Goal: Information Seeking & Learning: Learn about a topic

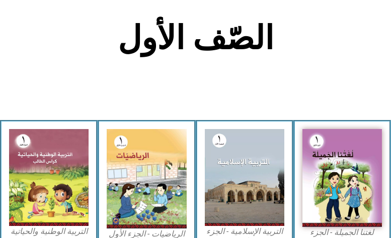
scroll to position [201, 0]
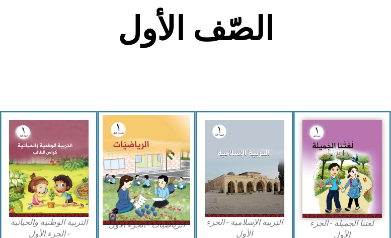
click at [165, 136] on img at bounding box center [147, 170] width 88 height 110
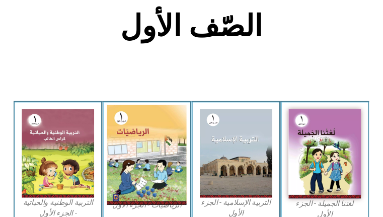
scroll to position [198, 0]
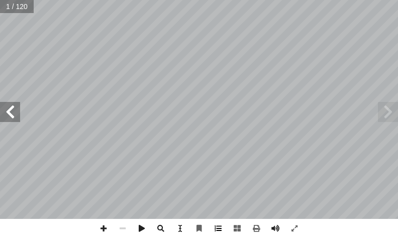
click at [216, 228] on span at bounding box center [218, 228] width 19 height 19
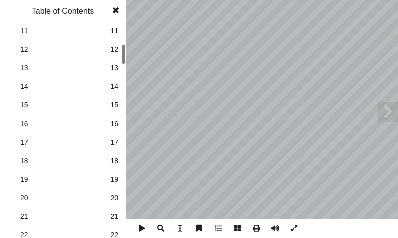
click at [55, 0] on html "الصفحة الرئيسية الصف الأول الصف الثاني الصف الثالث الصف الرابع الصف الخامس الصف…" at bounding box center [199, 34] width 398 height 68
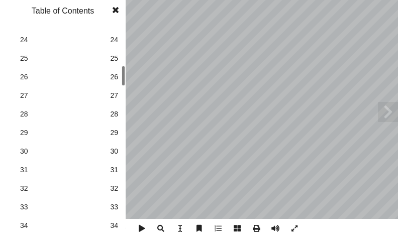
click at [47, 0] on html "الصفحة الرئيسية الصف الأول الصف الثاني الصف الثالث الصف الرابع الصف الخامس الصف…" at bounding box center [199, 34] width 398 height 68
click at [111, 113] on span "28" at bounding box center [114, 114] width 8 height 11
click at [111, 150] on span "30" at bounding box center [114, 151] width 8 height 11
click at [116, 12] on span at bounding box center [116, 10] width 18 height 20
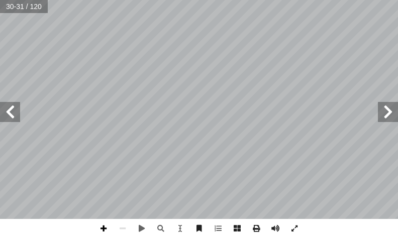
click at [105, 225] on span at bounding box center [103, 228] width 19 height 19
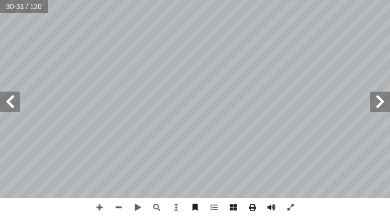
click at [0, 63] on html "الصفحة الرئيسية الصف الأول الصف الثاني الصف الثالث الصف الرابع الصف الخامس الصف…" at bounding box center [195, 34] width 390 height 68
click at [13, 103] on span at bounding box center [10, 102] width 20 height 20
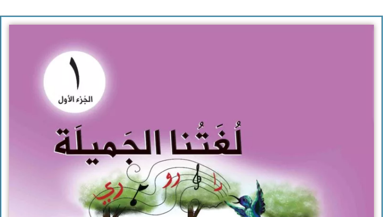
scroll to position [201, 0]
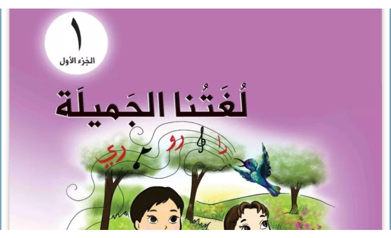
scroll to position [204, 0]
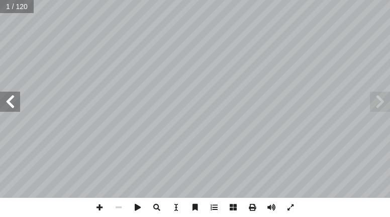
click at [0, 68] on html "الصفحة الرئيسية الصف الأول الصف الثاني الصف الثالث الصف الرابع الصف الخامس الصف…" at bounding box center [195, 34] width 390 height 68
click at [17, 105] on span at bounding box center [10, 102] width 20 height 20
click at [14, 97] on span at bounding box center [10, 102] width 20 height 20
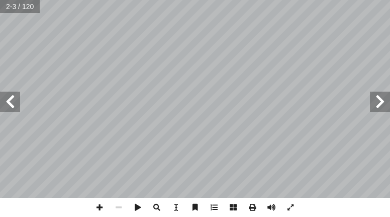
click at [14, 97] on span at bounding box center [10, 102] width 20 height 20
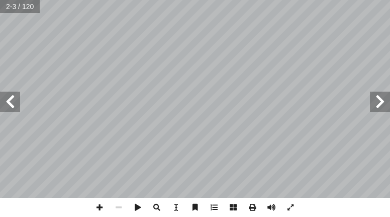
click at [14, 97] on span at bounding box center [10, 102] width 20 height 20
click at [14, 99] on span at bounding box center [10, 102] width 20 height 20
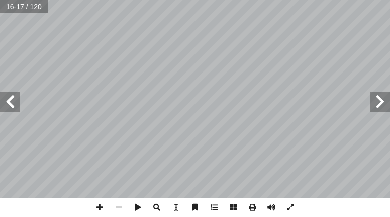
click at [14, 99] on span at bounding box center [10, 102] width 20 height 20
click at [17, 104] on span at bounding box center [10, 102] width 20 height 20
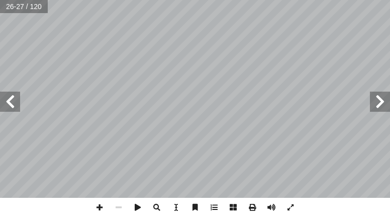
click at [12, 102] on span at bounding box center [10, 102] width 20 height 20
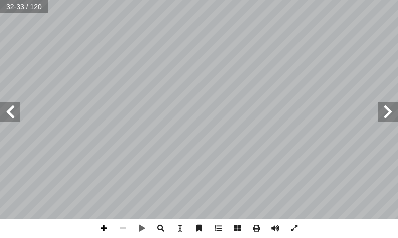
click at [101, 216] on span at bounding box center [103, 228] width 19 height 19
click at [390, 109] on span at bounding box center [388, 112] width 20 height 20
click at [248, 216] on div "26 ــــــــــــــــــــــــــــــــــــــــــــــــــــــــــــــــــــــــــــ…" at bounding box center [199, 119] width 398 height 238
click at [390, 0] on html "الصفحة الرئيسية الصف الأول الصف الثاني الصف الثالث الصف الرابع الصف الخامس الصف…" at bounding box center [199, 34] width 398 height 68
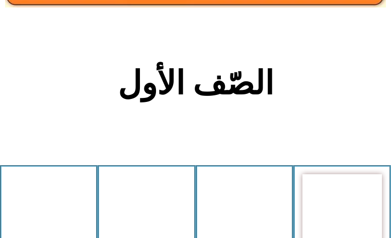
scroll to position [151, 0]
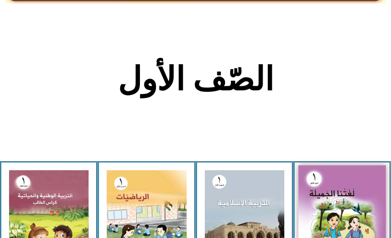
click at [335, 205] on img at bounding box center [342, 220] width 88 height 108
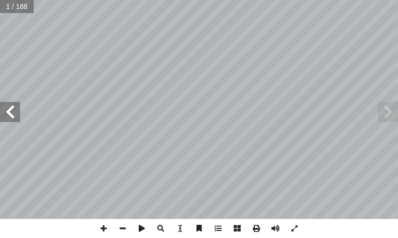
scroll to position [23, 0]
click at [217, 228] on span at bounding box center [218, 228] width 19 height 19
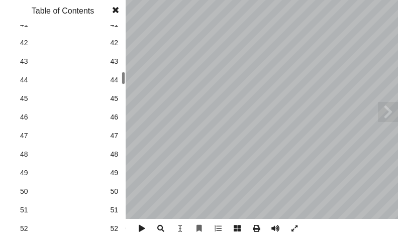
click at [114, 78] on span "44" at bounding box center [114, 80] width 8 height 11
click at [115, 8] on span at bounding box center [116, 10] width 18 height 20
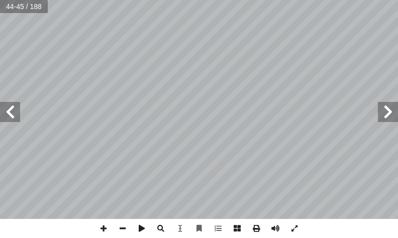
click at [388, 116] on span at bounding box center [388, 112] width 20 height 20
click at [387, 115] on span at bounding box center [388, 112] width 20 height 20
click at [386, 115] on span at bounding box center [388, 112] width 20 height 20
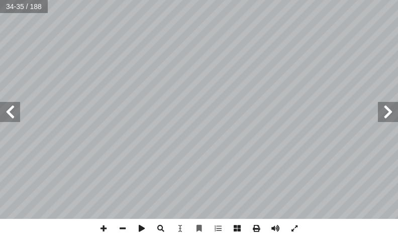
click at [378, 113] on span at bounding box center [388, 112] width 20 height 20
click at [16, 115] on span at bounding box center [10, 112] width 20 height 20
click at [106, 228] on span at bounding box center [103, 228] width 19 height 19
click at [60, 68] on html "الصفحة الرئيسية الصف الأول الصف الثاني الصف الثالث الصف الرابع الصف الخامس الصف…" at bounding box center [199, 34] width 398 height 68
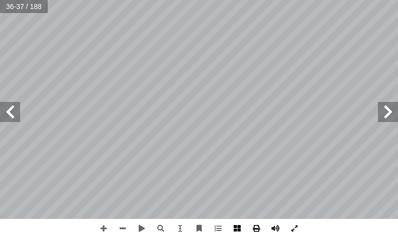
click at [236, 229] on span at bounding box center [237, 228] width 19 height 19
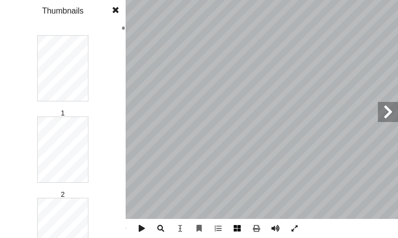
click at [236, 227] on span at bounding box center [237, 228] width 19 height 19
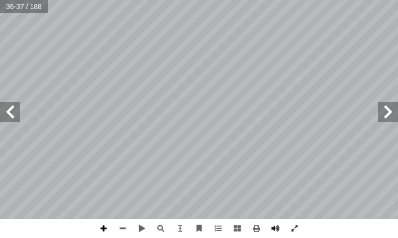
click at [111, 227] on span at bounding box center [103, 228] width 19 height 19
click at [15, 118] on span at bounding box center [10, 112] width 20 height 20
click at [0, 68] on html "الصفحة الرئيسية الصف الأول الصف الثاني الصف الثالث الصف الرابع الصف الخامس الصف…" at bounding box center [199, 34] width 398 height 68
click at [178, 222] on div "با بو بي بيـبوبا :) ب لى ( ِ إ ا ُ ف َّ ر َ ع َ ت َ ن : ُ ظ ِ ف ْ ل َ ن : أ ا َ…" at bounding box center [199, 119] width 398 height 238
click at [193, 68] on html "الصفحة الرئيسية الصف الأول الصف الثاني الصف الثالث الصف الرابع الصف الخامس الصف…" at bounding box center [199, 34] width 398 height 68
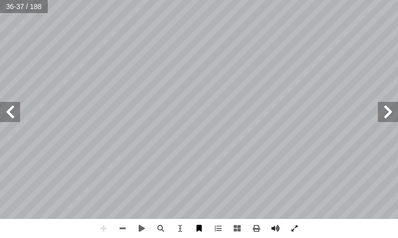
click at [195, 68] on html "الصفحة الرئيسية الصف الأول الصف الثاني الصف الثالث الصف الرابع الصف الخامس الصف…" at bounding box center [199, 34] width 398 height 68
click at [119, 228] on span at bounding box center [122, 228] width 19 height 19
